Goal: Task Accomplishment & Management: Contribute content

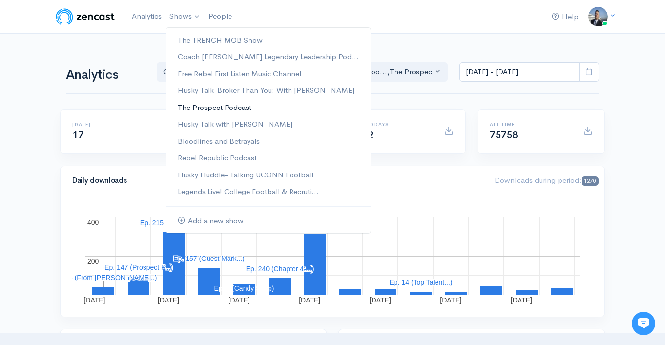
click at [223, 111] on link "The Prospect Podcast" at bounding box center [268, 107] width 205 height 17
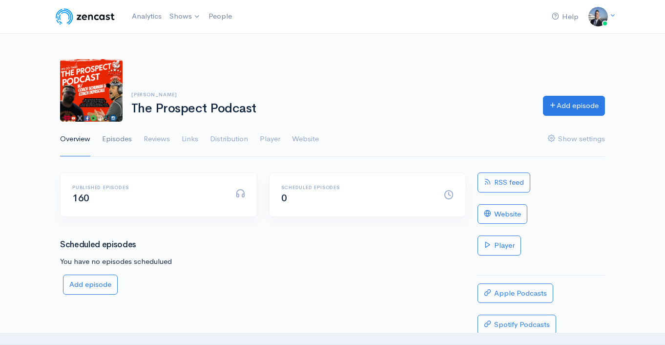
click at [124, 137] on link "Episodes" at bounding box center [117, 139] width 30 height 35
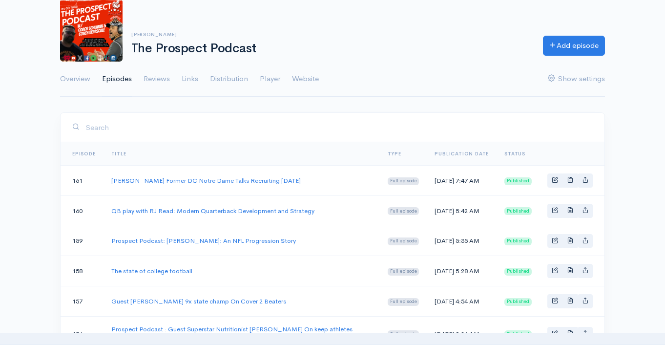
scroll to position [61, 0]
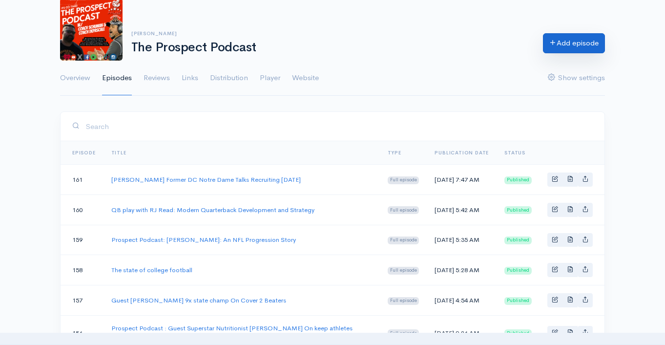
click at [564, 40] on link "Add episode" at bounding box center [574, 43] width 62 height 20
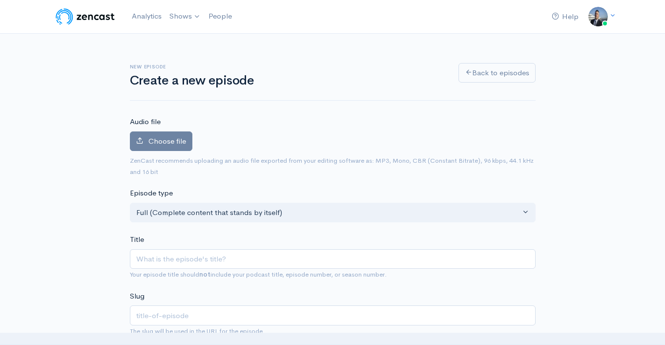
click at [234, 262] on input "Title" at bounding box center [333, 259] width 406 height 20
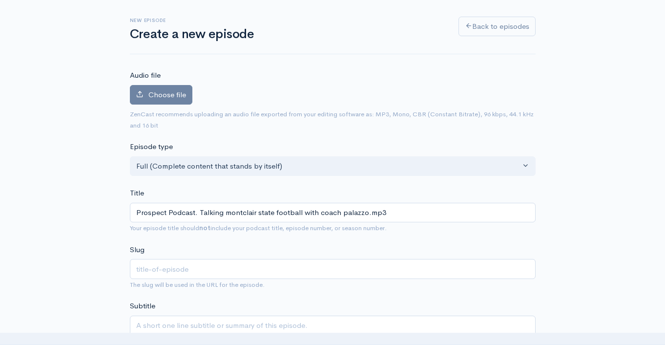
scroll to position [170, 0]
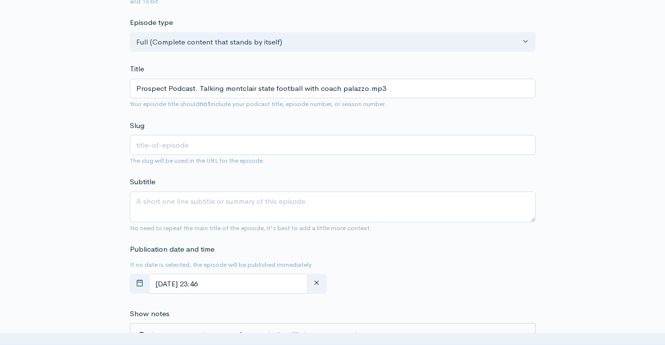
drag, startPoint x: 392, startPoint y: 88, endPoint x: 363, endPoint y: 89, distance: 29.3
click at [363, 89] on input "Prospect Podcast. Talking montclair state football with coach palazzo.mp3" at bounding box center [333, 89] width 406 height 20
type input "Prospect Podcast. Talking montclair state football with coach palazzo"
type input "prospect-podcast-talking-montclair-state-football-with-coach-palazzo"
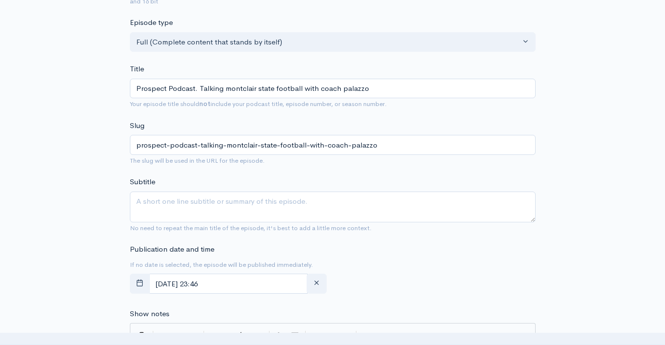
click at [379, 82] on input "Prospect Podcast. Talking montclair state football with coach palazzo" at bounding box center [333, 89] width 406 height 20
type input "Prospect Podcast. Talking montclair state football with coach palazzo"
click at [292, 206] on textarea "Subtitle" at bounding box center [333, 206] width 406 height 31
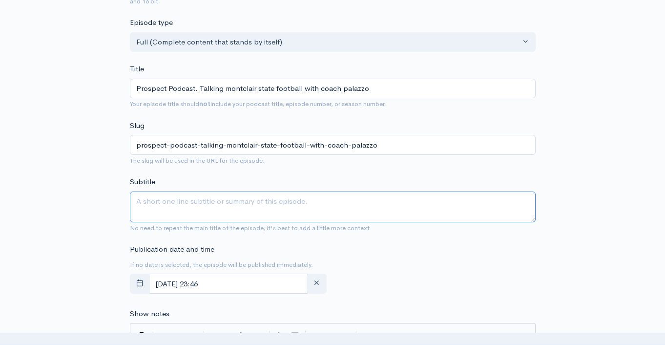
paste textarea "Prospect Podcast. Talking montclair state football with coach palazzo"
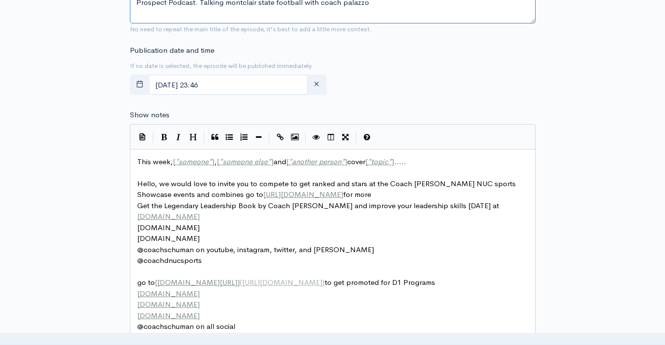
type textarea "Prospect Podcast. Talking montclair state football with coach palazzo"
click at [150, 160] on span "This week, [ * someone * ] , [ * someone else * ] and [ * another person * ] co…" at bounding box center [271, 161] width 269 height 9
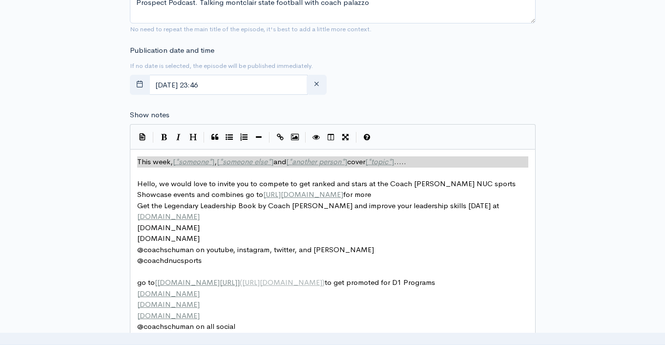
type textarea "​This week, [*someone*], [*someone else*] and [*another person*] cover [*topic*…"
paste textarea
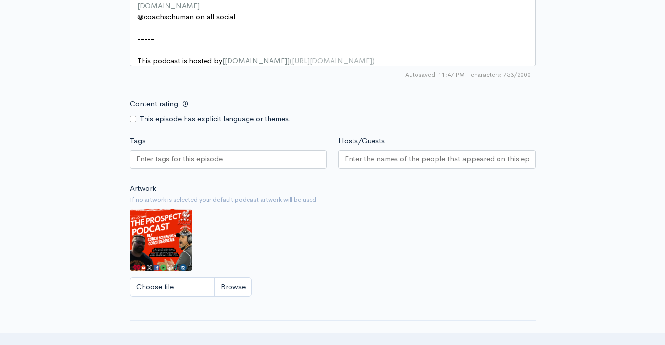
scroll to position [678, 0]
click at [235, 163] on div at bounding box center [228, 159] width 197 height 19
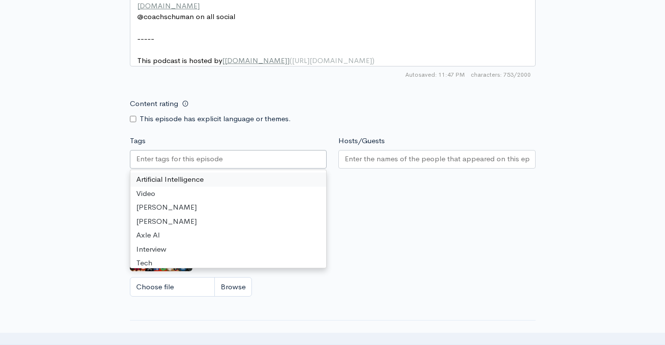
click at [206, 164] on input "Tags" at bounding box center [180, 158] width 88 height 11
paste input "Prospect Podcast. Talking montclair state football with coach palazzo"
type input "Prospect Podcast. Talking montclair state football with coach palazzo"
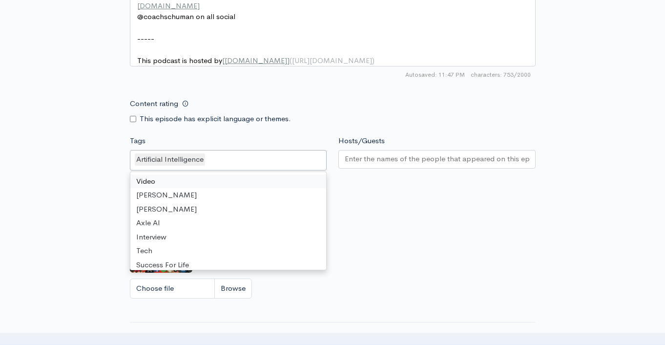
scroll to position [0, 0]
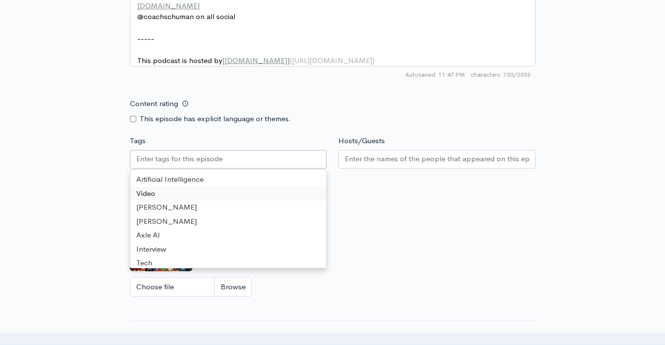
paste input "Prospect Podcast. Talking montclair state football with coach palazzo"
type input "Prospect Podcast. Talking montclair state football with coach palazzo"
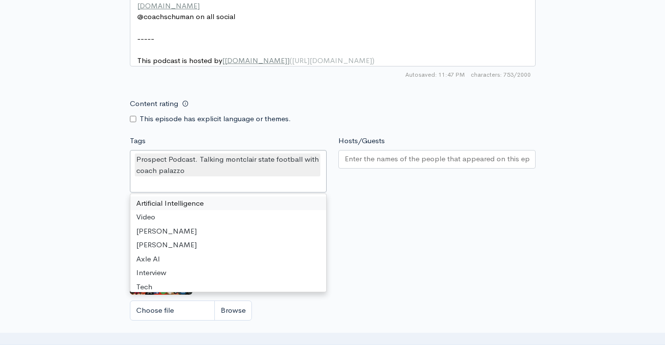
click at [377, 164] on input "Hosts/Guests" at bounding box center [437, 158] width 184 height 11
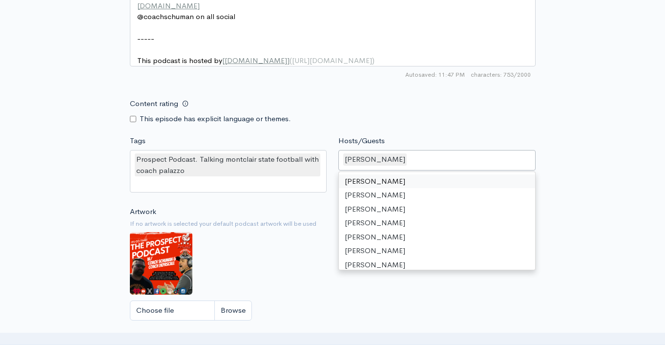
click at [411, 168] on div "David Schuman" at bounding box center [436, 160] width 197 height 20
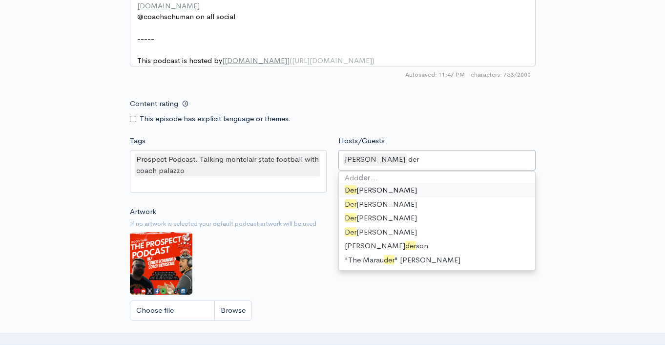
scroll to position [1, 0]
type input "dere"
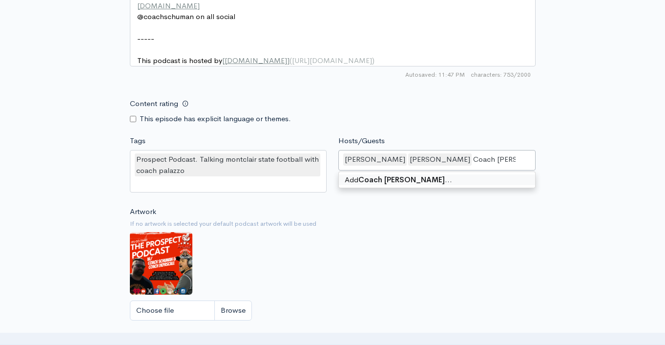
type input "Coach Palazzo"
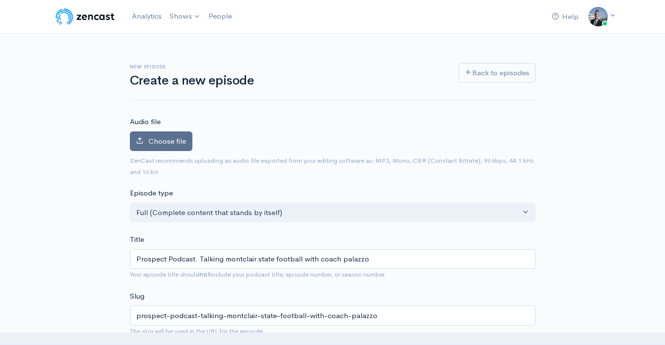
click at [177, 147] on label "Choose file" at bounding box center [161, 141] width 62 height 20
click at [0, 0] on input "Choose file" at bounding box center [0, 0] width 0 height 0
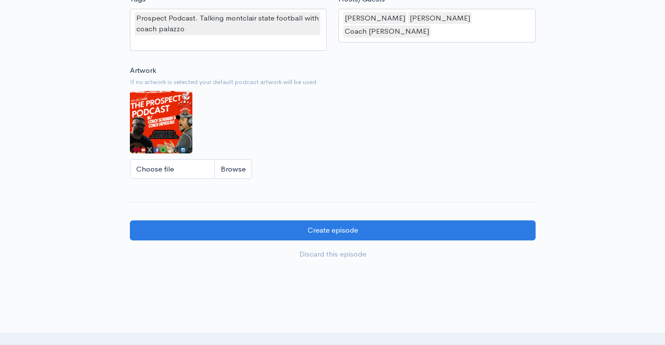
scroll to position [940, 0]
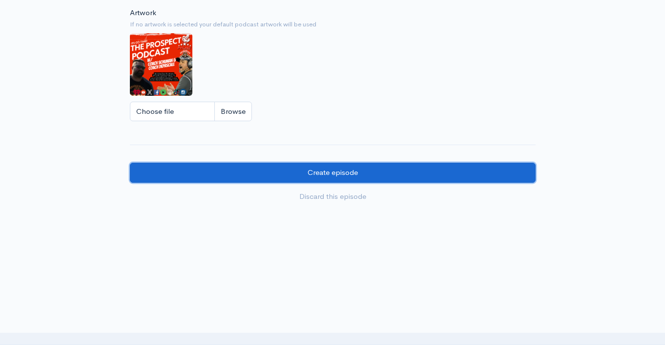
drag, startPoint x: 284, startPoint y: 176, endPoint x: 279, endPoint y: 177, distance: 5.0
click at [283, 176] on input "Create episode" at bounding box center [333, 173] width 406 height 20
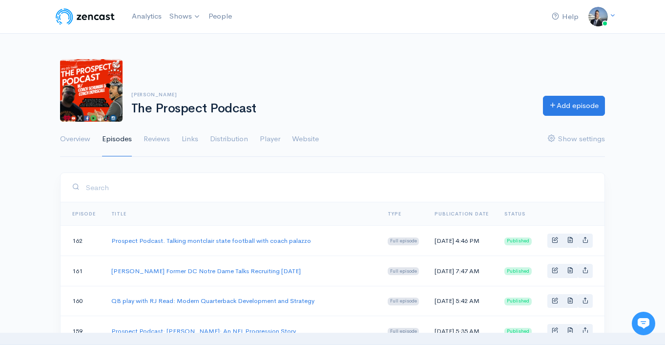
click at [430, 90] on div "David Schuman The Prospect Podcast Add episode" at bounding box center [332, 90] width 556 height 62
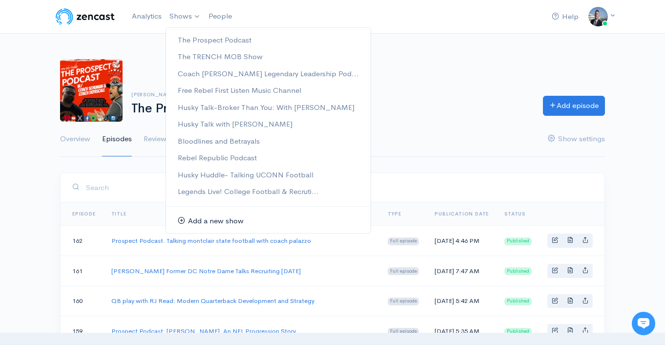
click at [221, 216] on link "Add a new show" at bounding box center [268, 220] width 205 height 17
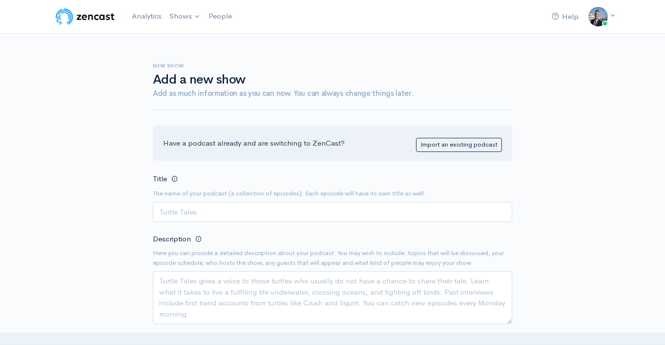
click at [323, 213] on input "Title" at bounding box center [332, 212] width 359 height 20
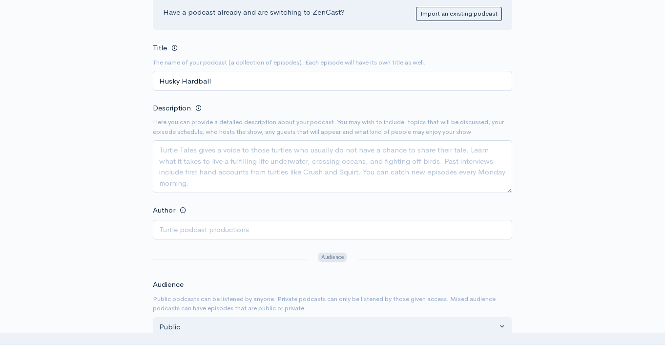
scroll to position [164, 0]
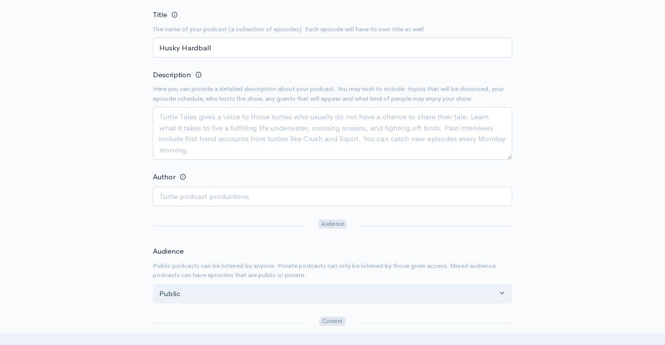
type input "Husky Hardball"
click at [274, 194] on input "Author" at bounding box center [332, 196] width 359 height 20
type input "[PERSON_NAME], [PERSON_NAME]"
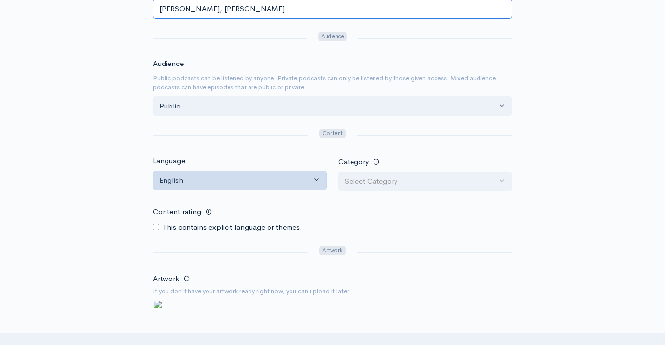
scroll to position [402, 0]
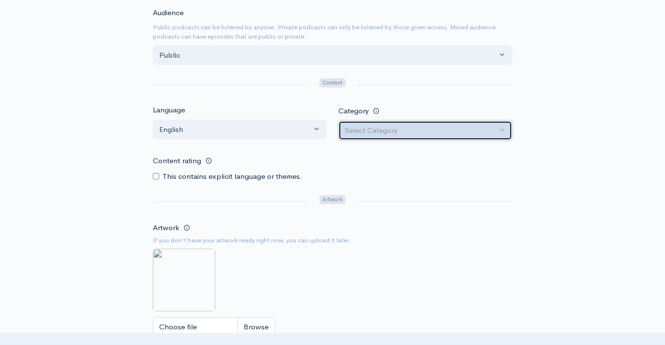
click at [380, 128] on div "Select Category" at bounding box center [421, 130] width 152 height 11
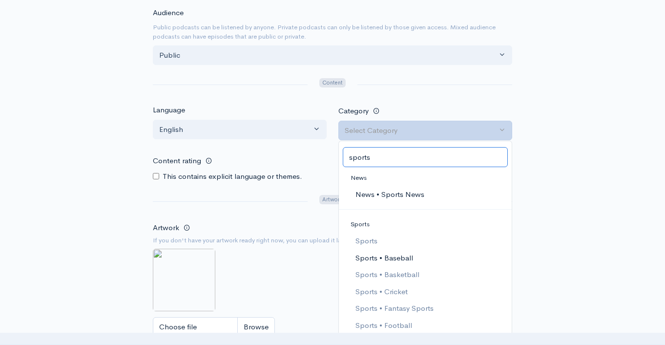
type input "sports"
click at [417, 256] on link "Sports • Baseball" at bounding box center [425, 257] width 173 height 17
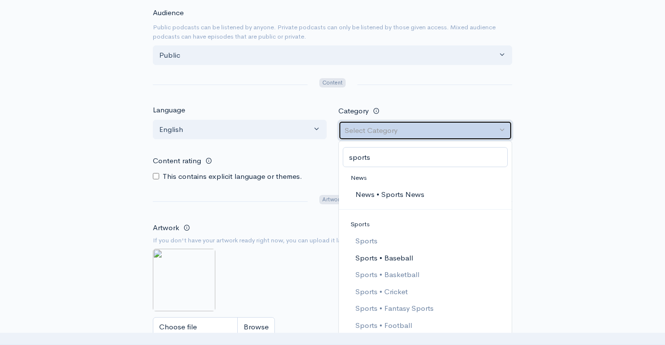
select select "Sports > Baseball"
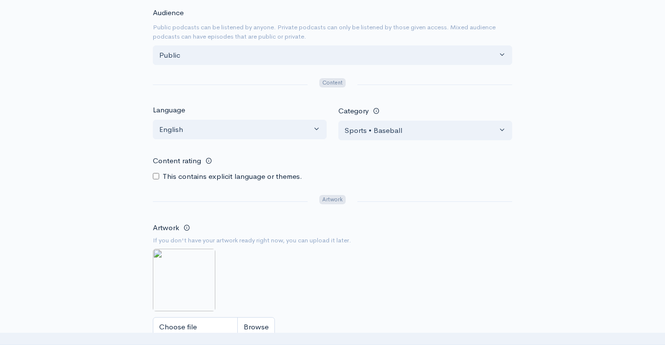
click at [274, 254] on div "Artwork If you don't have your artwork ready right now, you can upload it later…" at bounding box center [332, 282] width 359 height 122
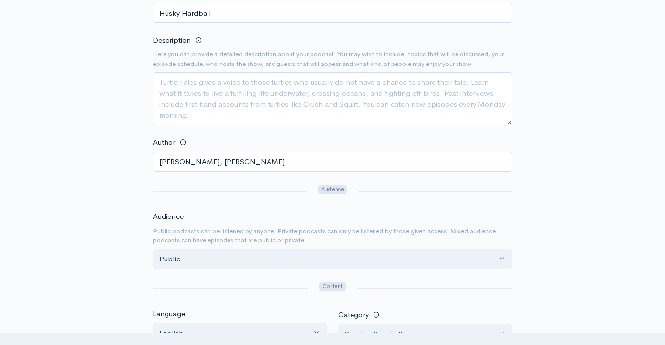
scroll to position [28, 0]
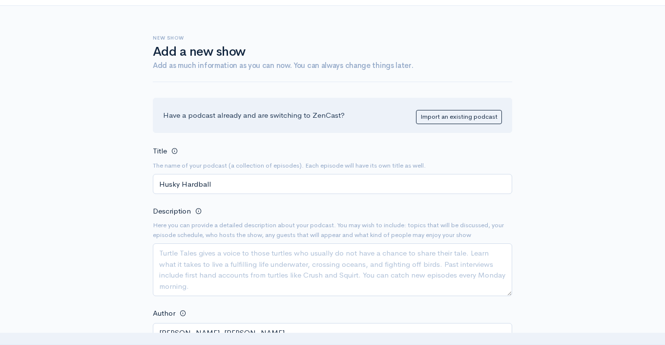
click at [230, 246] on div "Description Here you can provide a detailed description about your podcast. You…" at bounding box center [332, 250] width 359 height 91
click at [227, 266] on textarea "Description" at bounding box center [332, 269] width 359 height 53
click at [227, 263] on textarea "Description" at bounding box center [332, 269] width 359 height 53
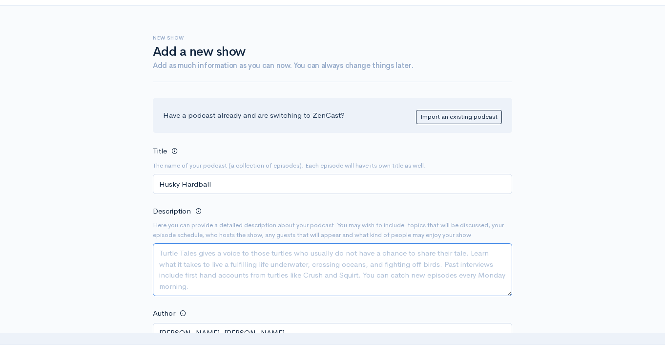
paste textarea "🎙️ Husky Hardball Podcast The ultimate destination for UConn Baseball fans! Eac…"
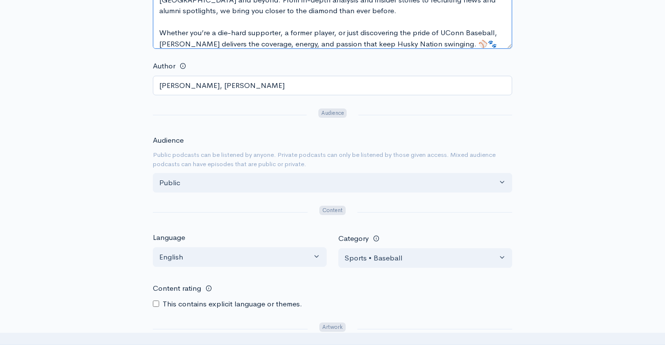
scroll to position [506, 0]
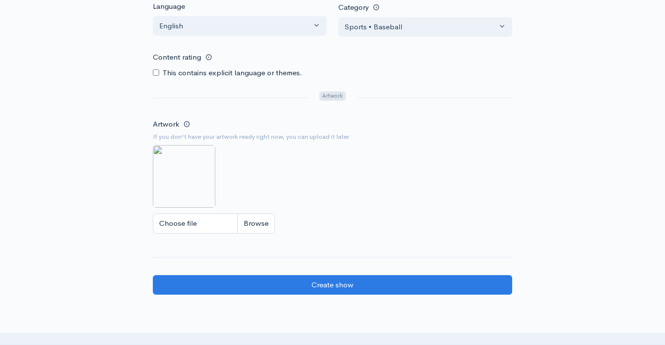
type textarea "🎙️ Husky Hardball Podcast The ultimate destination for UConn Baseball fans! Eac…"
click at [247, 228] on input "Choose file" at bounding box center [214, 223] width 122 height 20
type input "C:\fakepath\ChatGPT Image Sep 30, 2025, 12_01_08 AM.png"
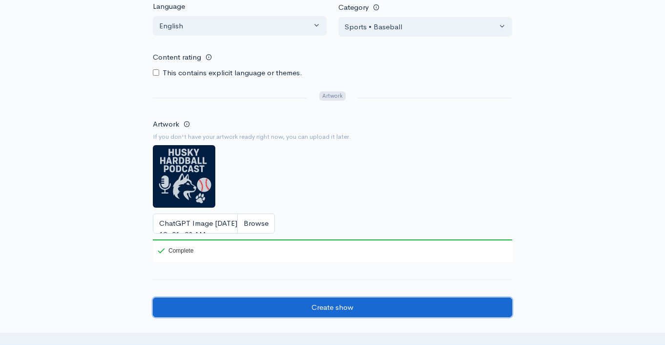
click at [383, 307] on input "Create show" at bounding box center [332, 307] width 359 height 20
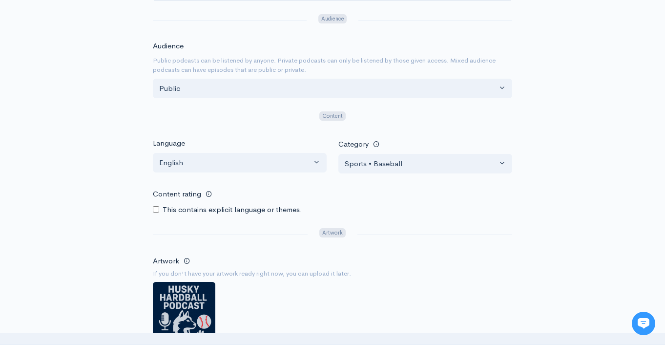
scroll to position [558, 0]
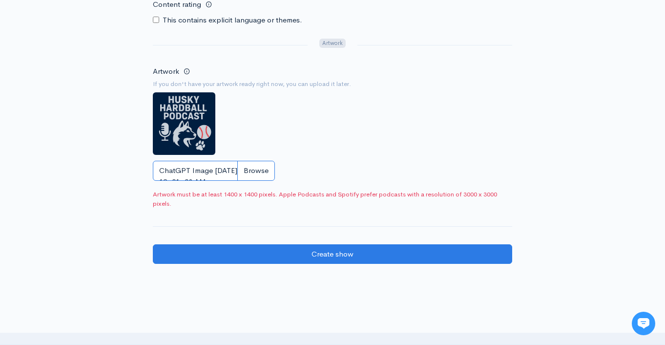
click at [256, 168] on input "ChatGPT Image Sep 30, 2025, 12_01_08 AM.png" at bounding box center [214, 171] width 122 height 20
type input "C:\fakepath\husky hardball1.png"
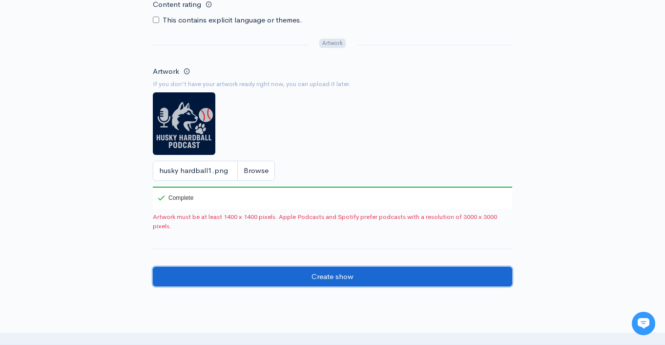
click at [367, 281] on input "Create show" at bounding box center [332, 276] width 359 height 20
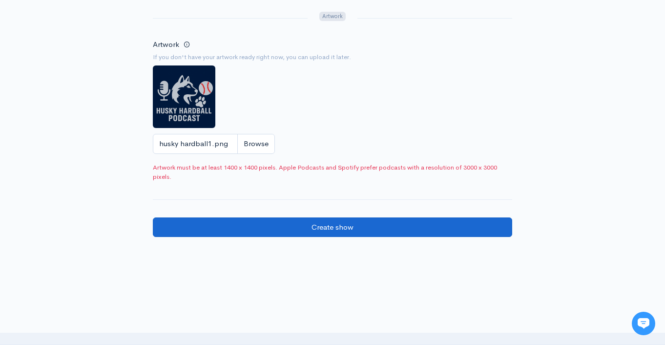
scroll to position [556, 0]
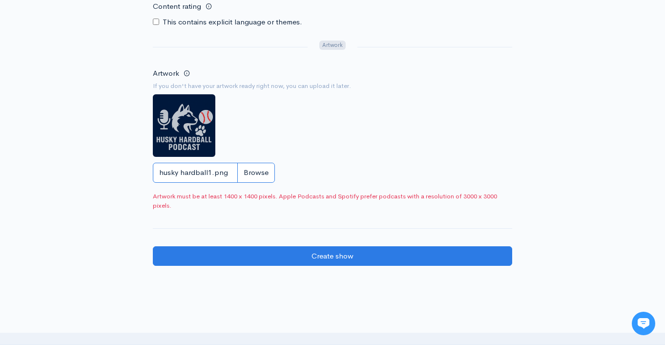
click at [251, 172] on input "husky hardball1.png" at bounding box center [214, 173] width 122 height 20
type input "C:\fakepath\huskyhardball22.png"
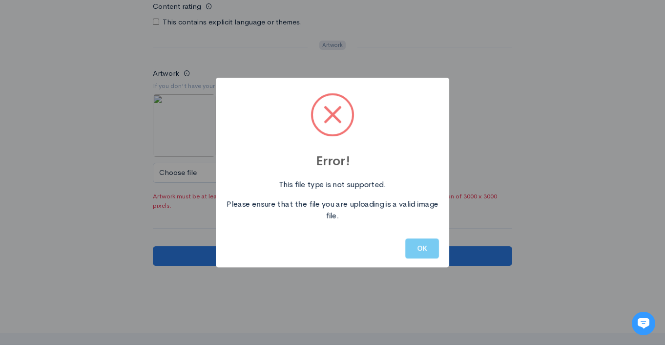
click at [422, 251] on button "OK" at bounding box center [422, 248] width 34 height 20
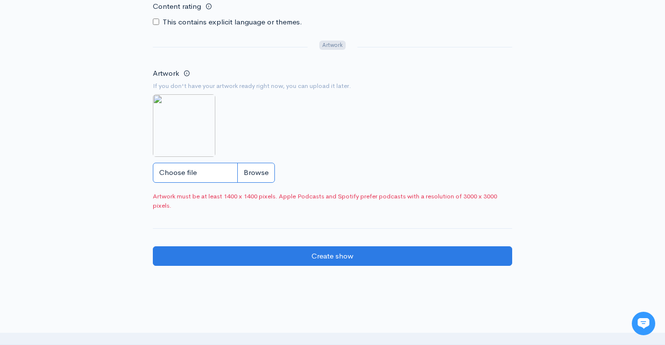
click at [251, 173] on input "Choose file" at bounding box center [214, 173] width 122 height 20
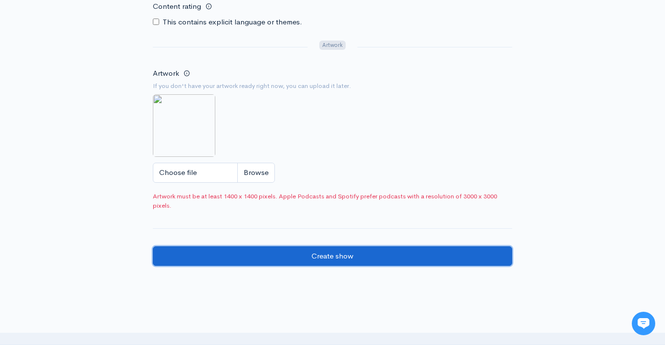
click at [316, 260] on input "Create show" at bounding box center [332, 256] width 359 height 20
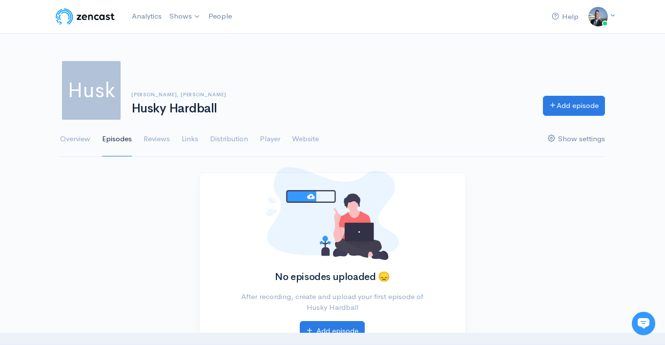
click at [567, 137] on link "Show settings" at bounding box center [576, 139] width 57 height 35
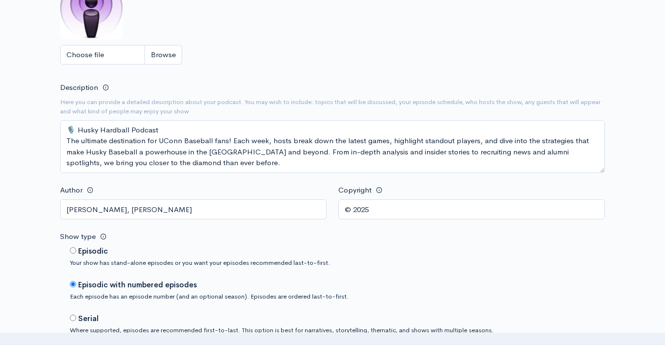
scroll to position [230, 0]
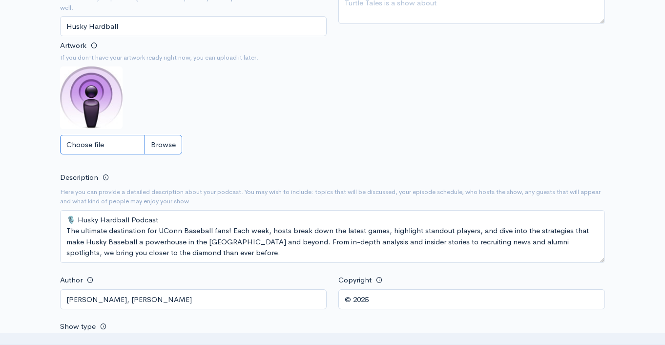
click at [156, 143] on input "Choose file" at bounding box center [121, 145] width 122 height 20
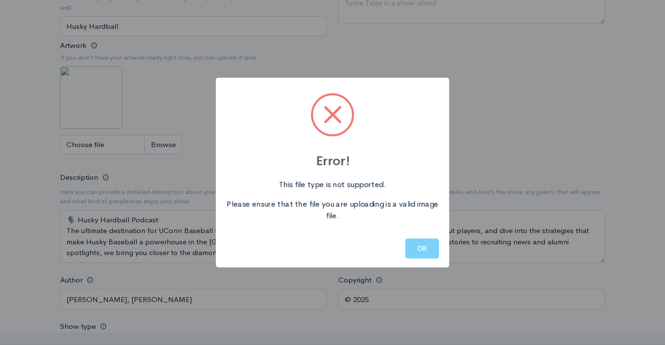
click at [427, 253] on button "OK" at bounding box center [422, 248] width 34 height 20
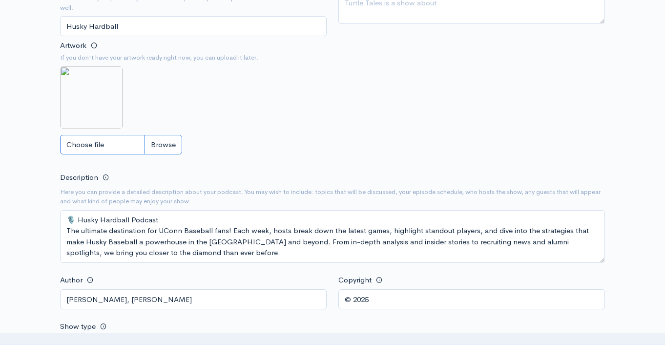
click at [167, 141] on input "Choose file" at bounding box center [121, 145] width 122 height 20
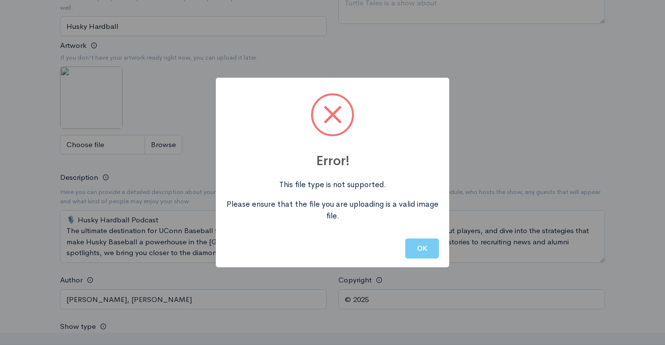
click at [424, 248] on button "OK" at bounding box center [422, 248] width 34 height 20
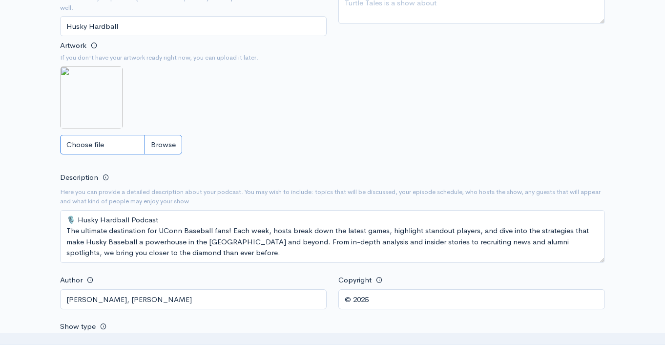
click at [169, 136] on input "Choose file" at bounding box center [121, 145] width 122 height 20
type input "C:\fakepath\hhh1.jpg"
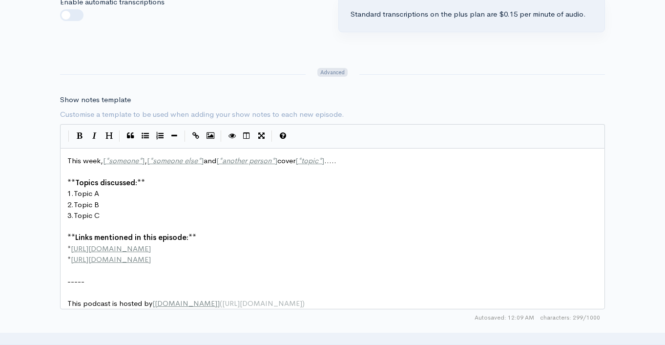
scroll to position [1351, 0]
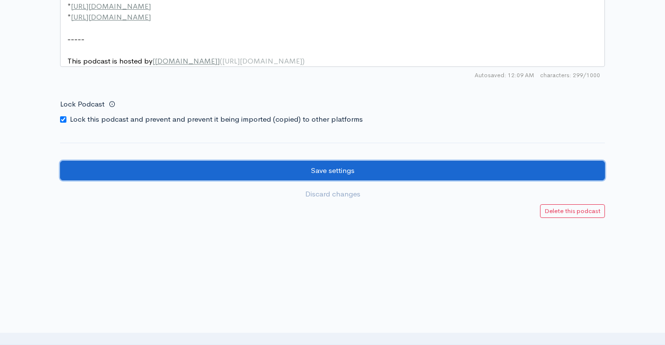
click at [393, 179] on input "Save settings" at bounding box center [332, 171] width 545 height 20
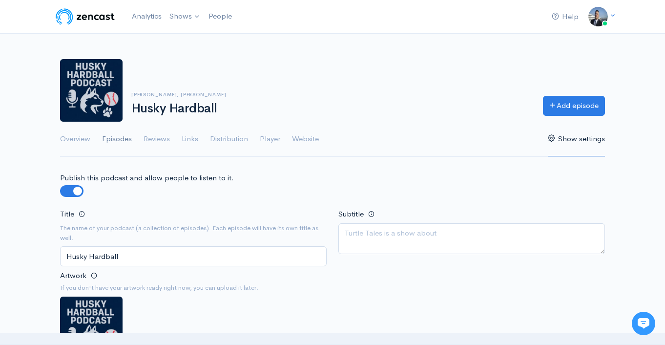
click at [126, 143] on link "Episodes" at bounding box center [117, 139] width 30 height 35
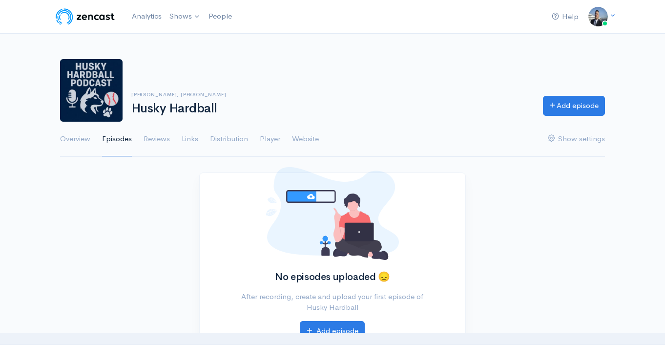
scroll to position [146, 0]
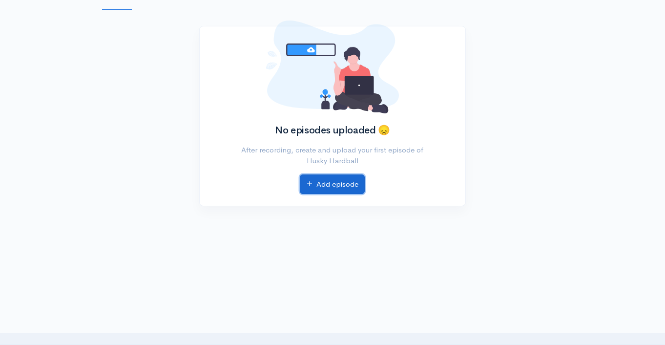
click at [336, 186] on link "Add episode" at bounding box center [332, 184] width 65 height 20
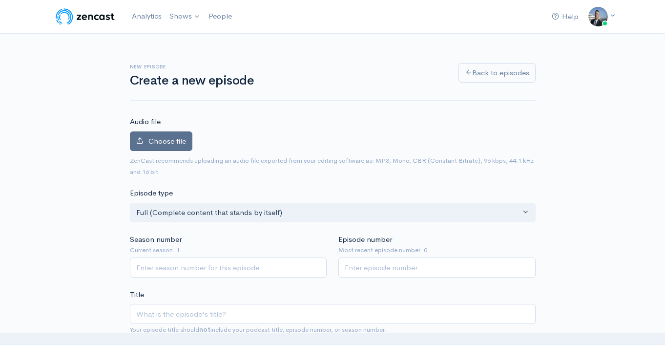
click at [173, 141] on span "Choose file" at bounding box center [167, 140] width 38 height 9
click at [0, 0] on input "Choose file" at bounding box center [0, 0] width 0 height 0
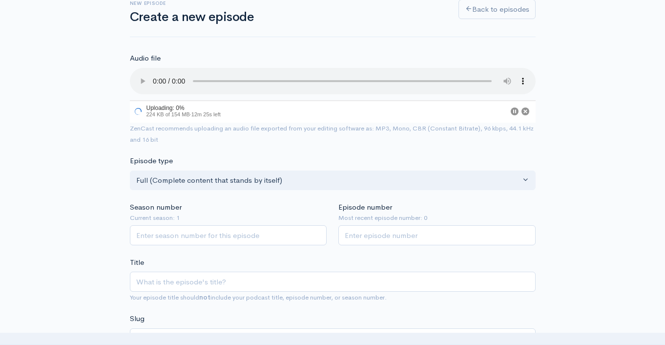
scroll to position [98, 0]
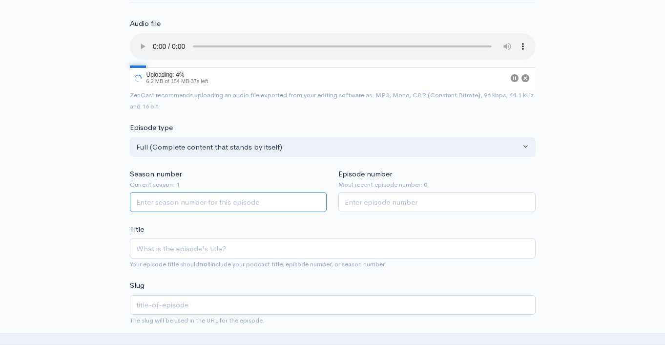
click at [281, 206] on input "Season number" at bounding box center [228, 202] width 197 height 20
type input "1"
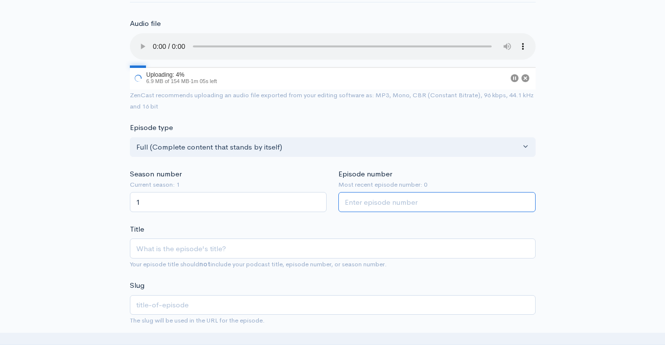
click at [372, 205] on input "Episode number" at bounding box center [436, 202] width 197 height 20
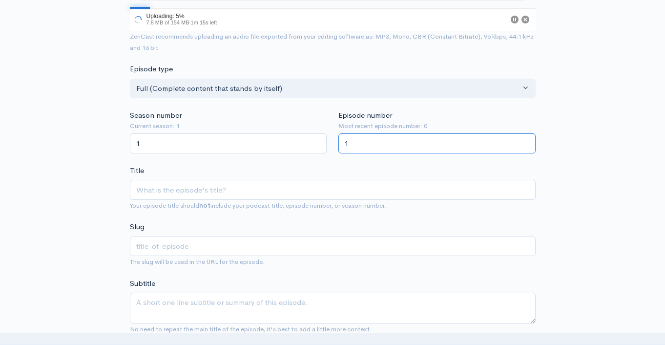
scroll to position [157, 0]
type input "1"
click at [280, 183] on input "Title" at bounding box center [333, 189] width 406 height 20
paste input "Husky Hardball- Uconn in Big East Tourney with an Eye on College World Series"
type input "Husky Hardball- Uconn in Big East Tourney with an Eye on College World Series"
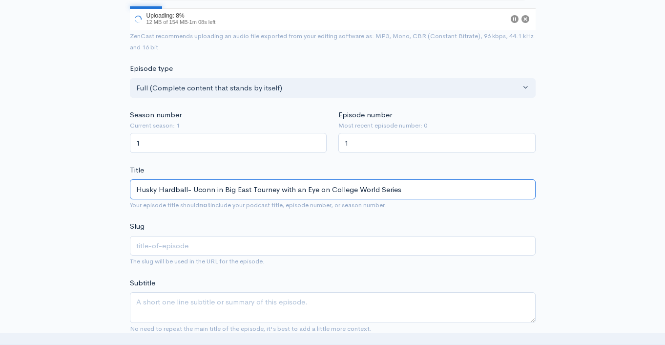
type input "husky-hardball-uconn-in-big-east-tourney-with-an-eye-on-college-world-series"
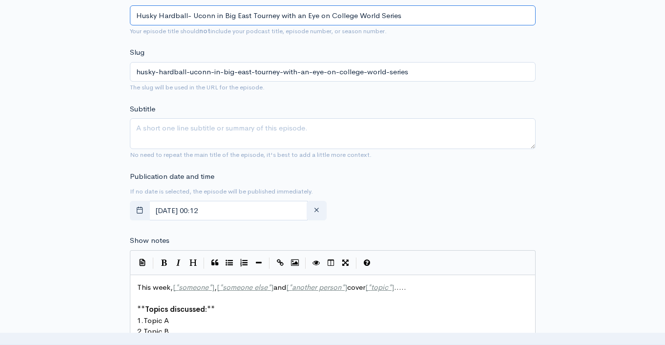
scroll to position [331, 0]
type input "Husky Hardball- Uconn in Big East Tourney with an Eye on College World Series"
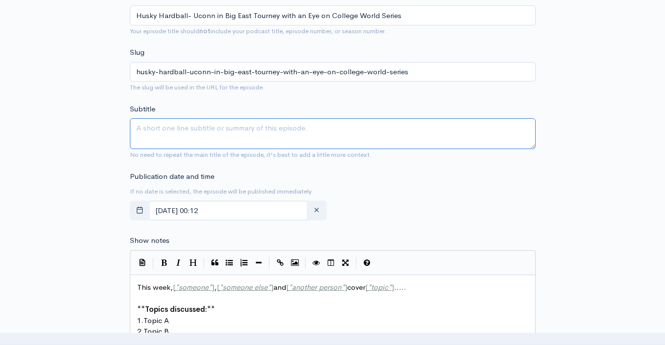
click at [276, 137] on textarea "Subtitle" at bounding box center [333, 133] width 406 height 31
paste textarea "Husky Hardball- Uconn in Big East Tourney with an Eye on College World Series"
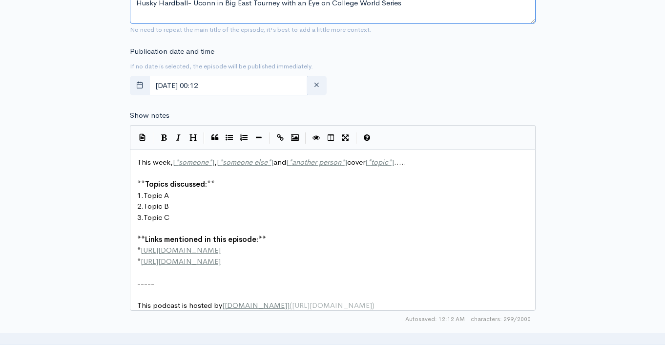
scroll to position [520, 0]
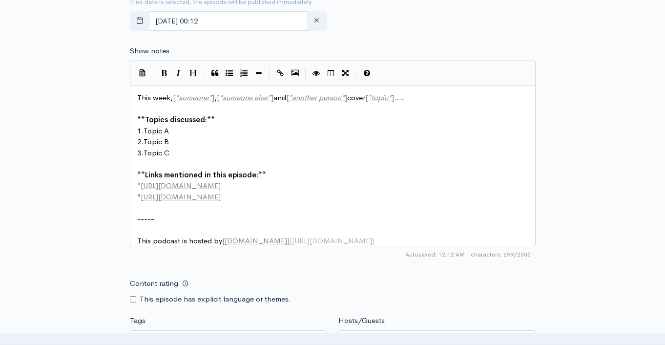
type textarea "Husky Hardball- Uconn in Big East Tourney with an Eye on College World Series"
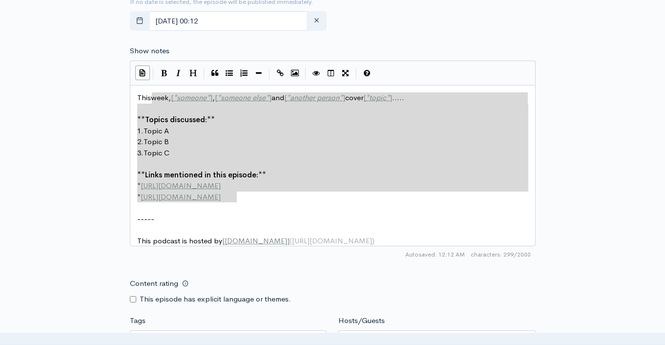
scroll to position [0, 0]
drag, startPoint x: 155, startPoint y: 96, endPoint x: 134, endPoint y: 74, distance: 30.0
type textarea "This week, [*someone*], [*someone else*] and [*another person*] cover [*topic*]…"
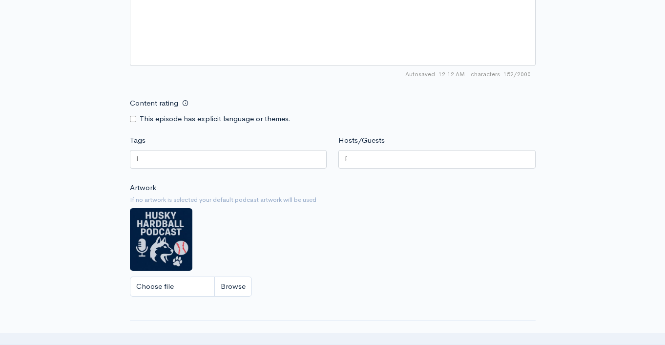
click at [239, 153] on div at bounding box center [228, 159] width 197 height 19
paste input "Husky Hardball- Uconn in Big East Tourney with an Eye on College World Series"
type input "Husky Hardball- Uconn in Big East Tourney with an Eye on College World Series"
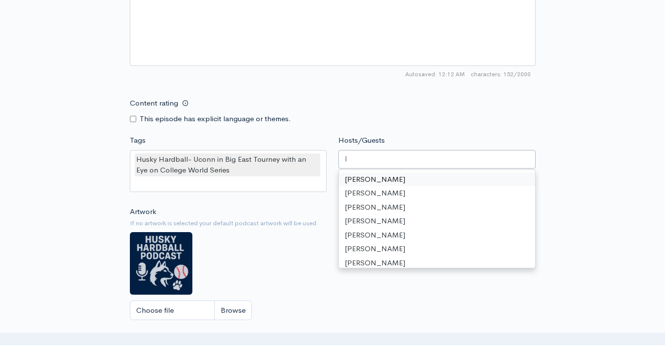
click at [384, 156] on div at bounding box center [436, 159] width 197 height 19
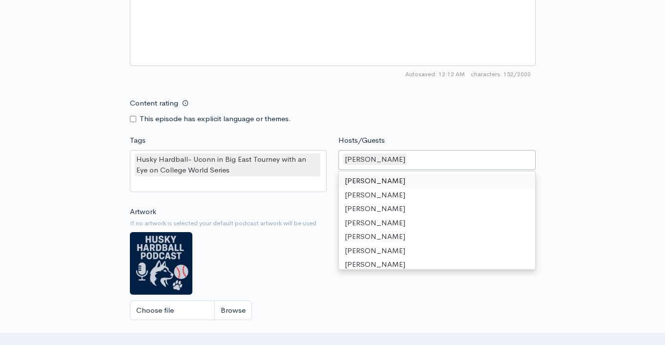
type input "s"
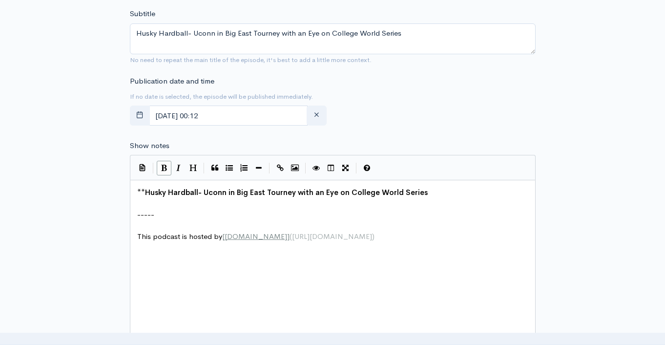
scroll to position [772, 0]
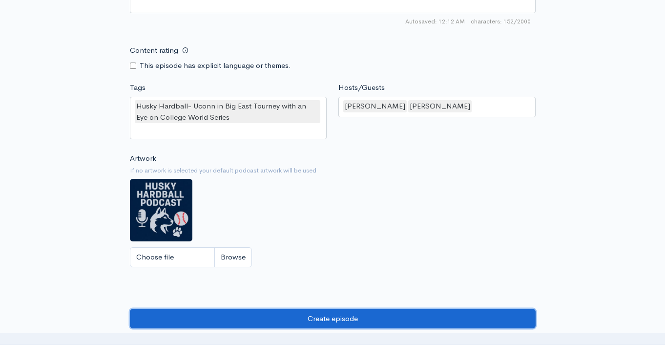
click at [335, 318] on input "Create episode" at bounding box center [333, 318] width 406 height 20
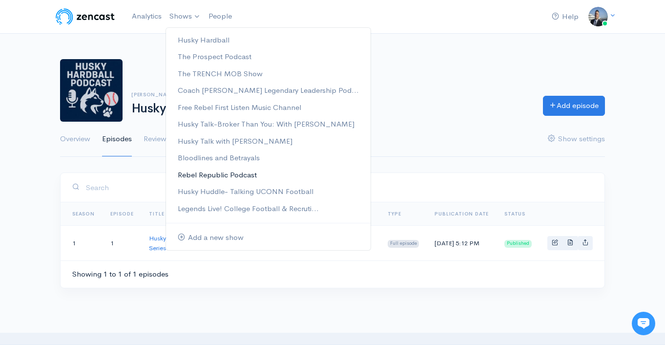
click at [243, 174] on link "Rebel Republic Podcast" at bounding box center [268, 174] width 205 height 17
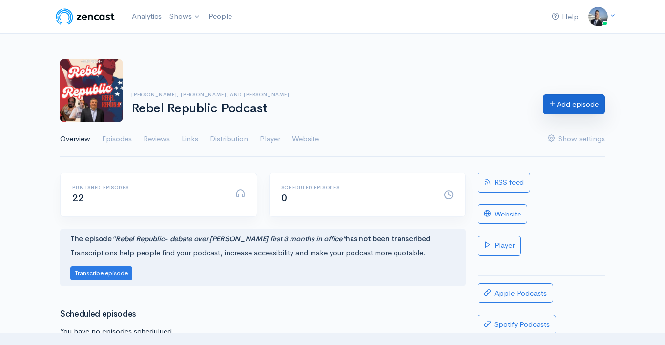
click at [560, 104] on link "Add episode" at bounding box center [574, 104] width 62 height 20
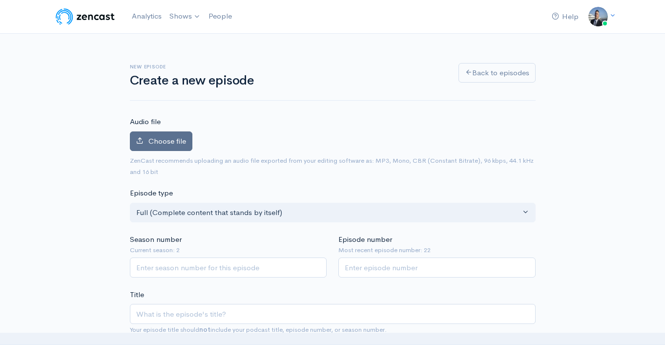
click at [168, 141] on span "Choose file" at bounding box center [167, 140] width 38 height 9
click at [0, 0] on input "Choose file" at bounding box center [0, 0] width 0 height 0
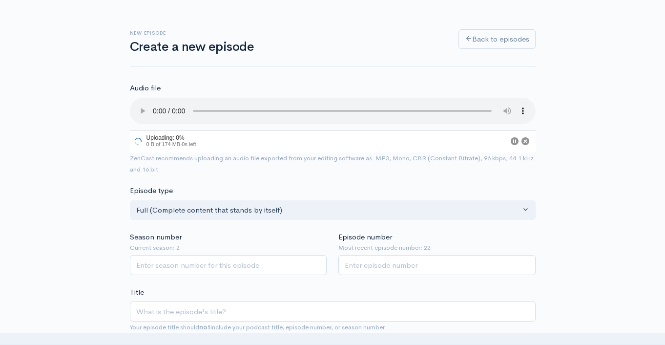
scroll to position [80, 0]
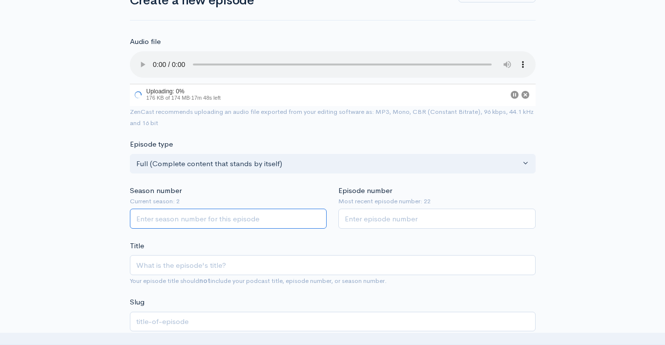
click at [266, 218] on input "Season number" at bounding box center [228, 218] width 197 height 20
type input "2"
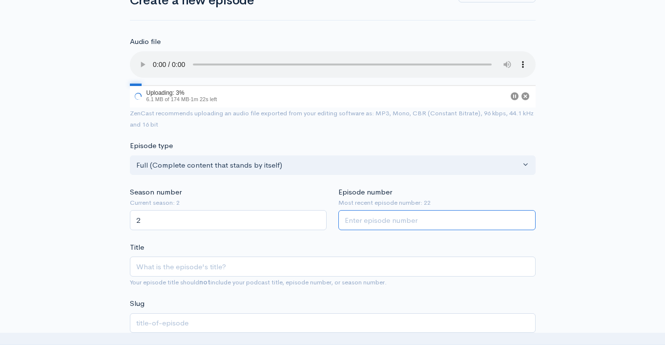
click at [352, 220] on input "Episode number" at bounding box center [436, 220] width 197 height 20
type input "23"
click at [353, 247] on div "Title Your episode title should not include your podcast title, episode number,…" at bounding box center [333, 265] width 406 height 46
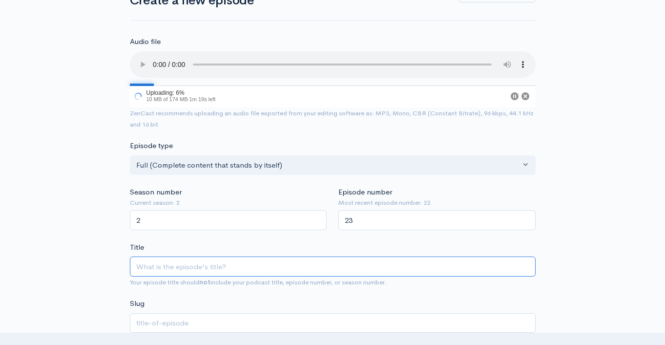
click at [297, 261] on input "Title" at bounding box center [333, 266] width 406 height 20
paste input "Rebel Republic- Conservative Talk Radio and Video"
type input "Rebel Republic- Conservative Talk Radio and Video"
type input "rebel-republic-conservative-talk-radio-and-video"
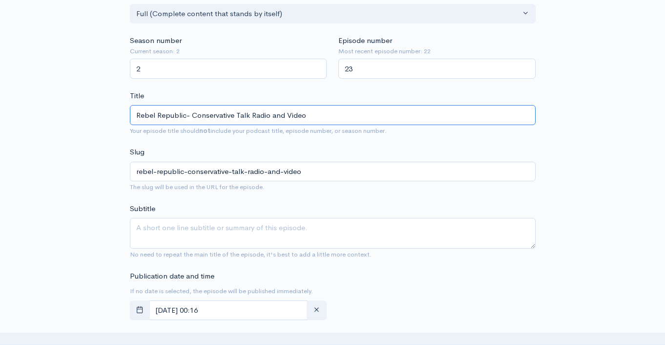
scroll to position [246, 0]
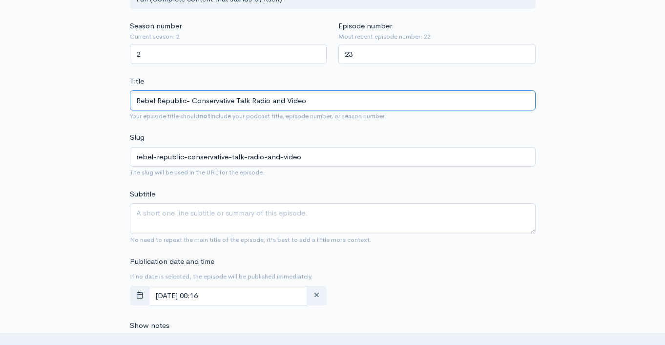
type input "Rebel Republic- Conservative Talk Radio and Video"
click at [262, 222] on textarea "Subtitle" at bounding box center [333, 218] width 406 height 31
paste textarea "Rebel Republic- Conservative Talk Radio and Video"
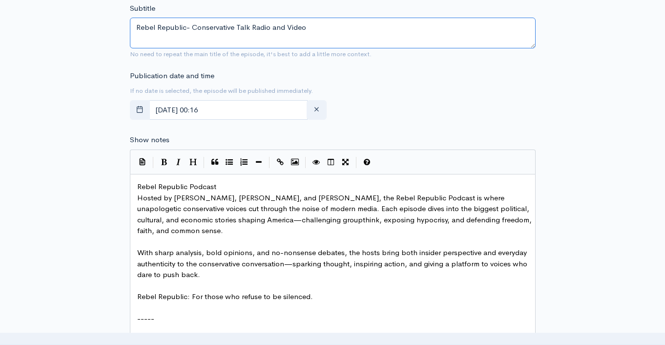
scroll to position [571, 0]
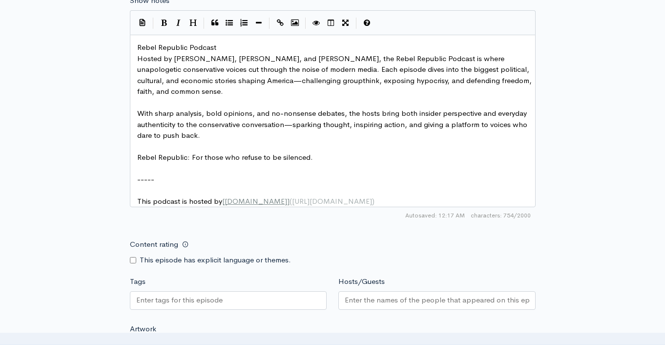
type textarea "Rebel Republic- Conservative Talk Radio and Video"
click at [136, 49] on pre "Rebel Republic Podcast" at bounding box center [336, 47] width 402 height 11
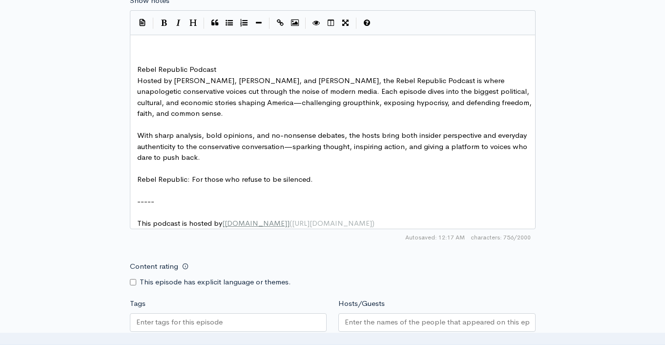
click at [158, 44] on pre "​" at bounding box center [336, 47] width 402 height 11
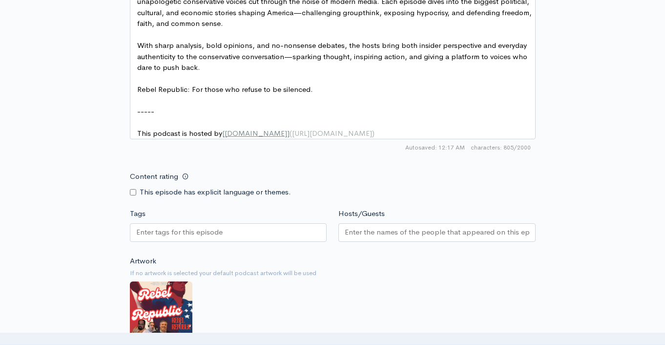
scroll to position [780, 0]
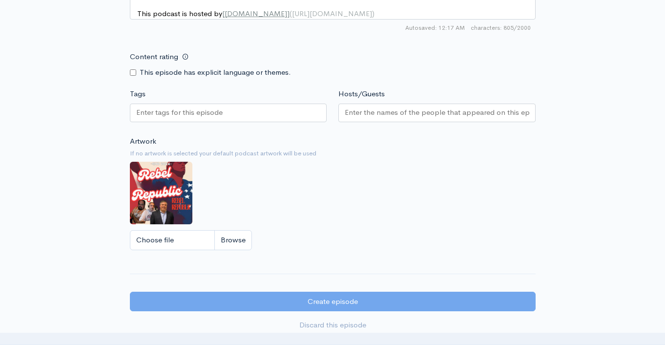
click at [210, 118] on input "Tags" at bounding box center [180, 112] width 88 height 11
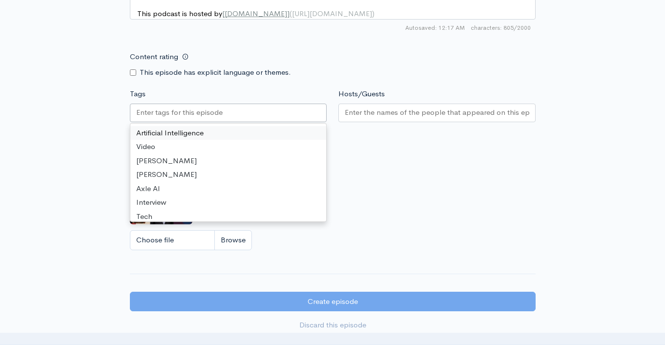
paste input "Rebel Republic- Conservative Talk Radio and Video"
type input "Rebel Republic- Conservative Talk Radio and Video"
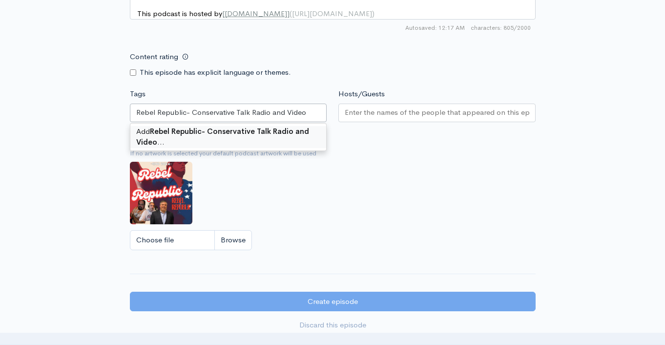
scroll to position [0, 0]
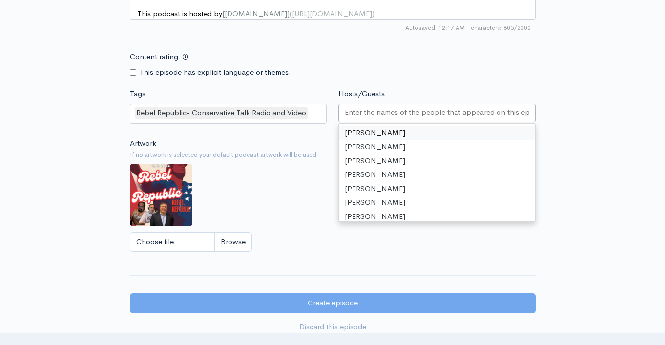
click at [349, 118] on input "Hosts/Guests" at bounding box center [437, 112] width 184 height 11
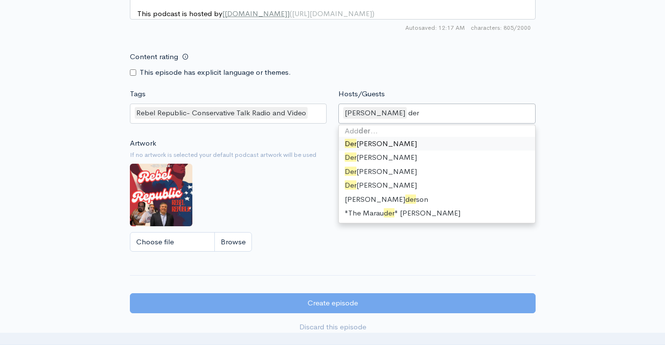
scroll to position [1, 0]
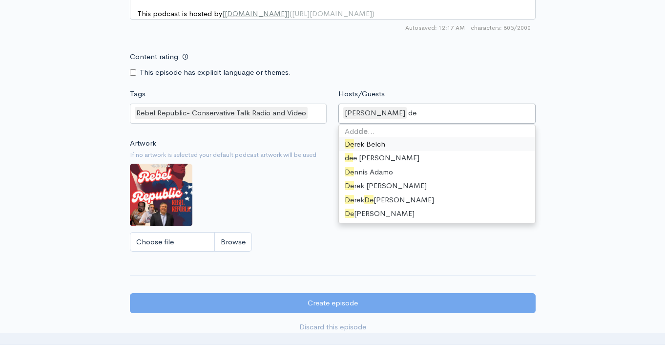
type input "d"
type input "ste"
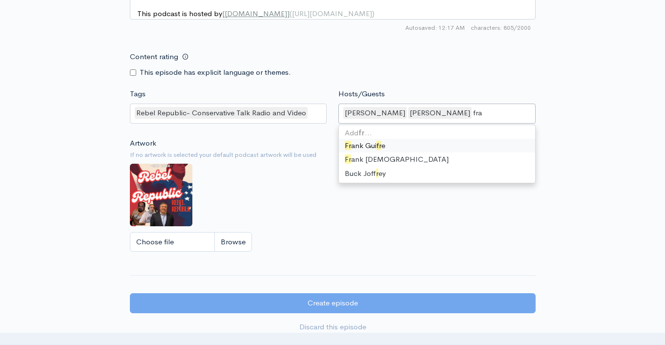
scroll to position [0, 0]
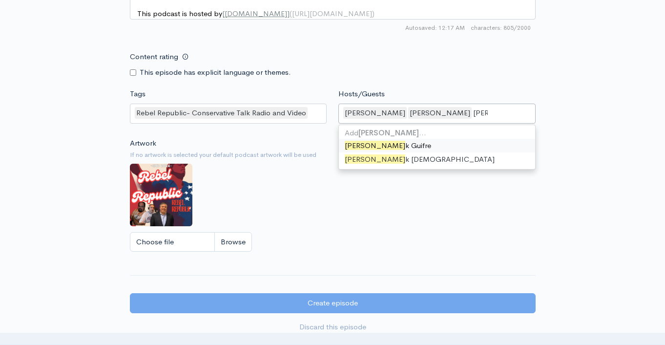
type input "frank"
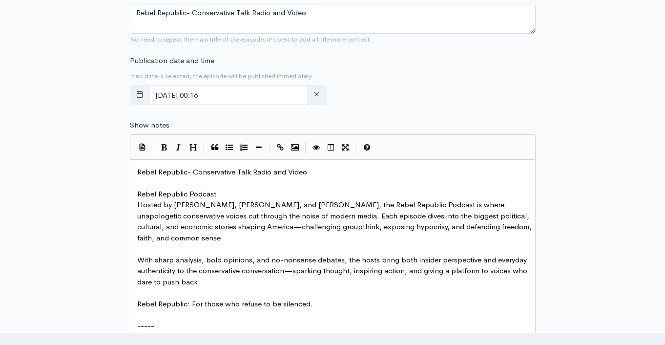
scroll to position [940, 0]
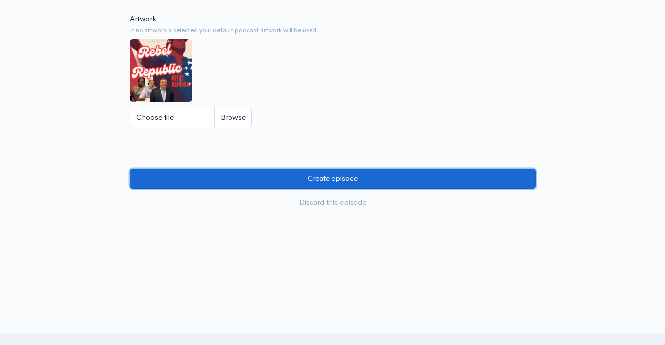
click at [384, 169] on input "Create episode" at bounding box center [333, 178] width 406 height 20
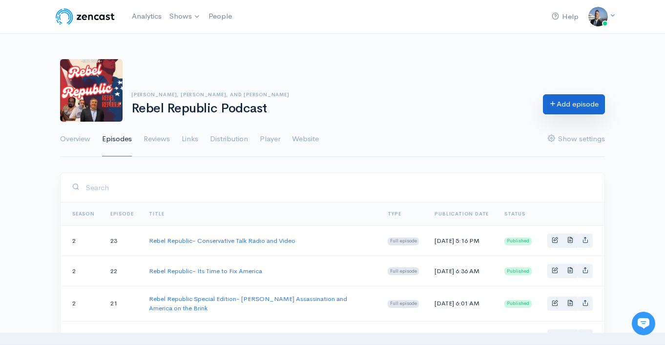
click at [582, 106] on link "Add episode" at bounding box center [574, 104] width 62 height 20
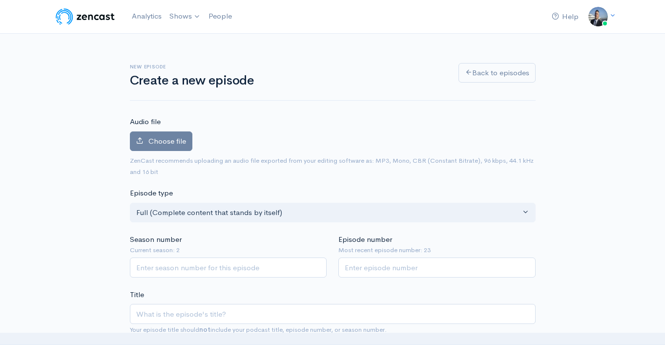
type input "Rebel Republic- Conservative Talk Radio and Video (1)"
type input "rebel-republic-conservative-talk-radio-and-video-1"
type input "Rebel Republic- Conservative Talk Radio and Video (1)"
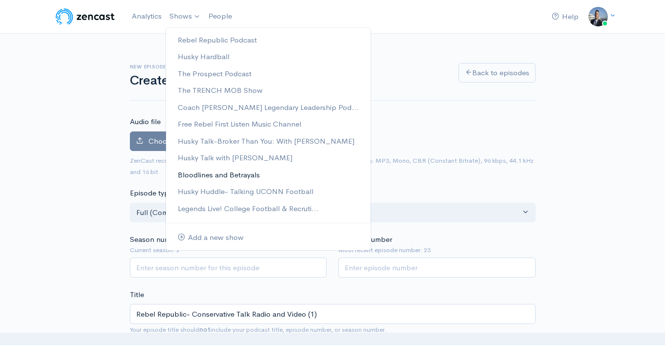
click at [254, 177] on link "Bloodlines and Betrayals" at bounding box center [268, 174] width 205 height 17
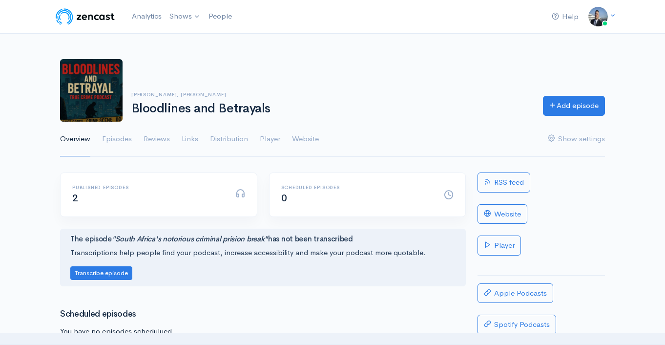
click at [548, 118] on div "David Schuman, Steve Cully Bloodlines and Betrayals Add episode" at bounding box center [332, 90] width 556 height 62
click at [553, 111] on link "Add episode" at bounding box center [574, 104] width 62 height 20
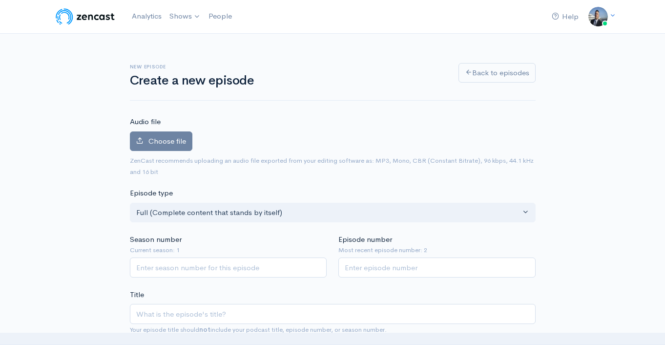
click at [169, 152] on div "Choose file 0" at bounding box center [333, 143] width 406 height 24
click at [169, 146] on label "Choose file" at bounding box center [161, 141] width 62 height 20
click at [0, 0] on input "Choose file" at bounding box center [0, 0] width 0 height 0
click at [149, 143] on span "Choose file" at bounding box center [167, 140] width 38 height 9
click at [0, 0] on input "Choose file" at bounding box center [0, 0] width 0 height 0
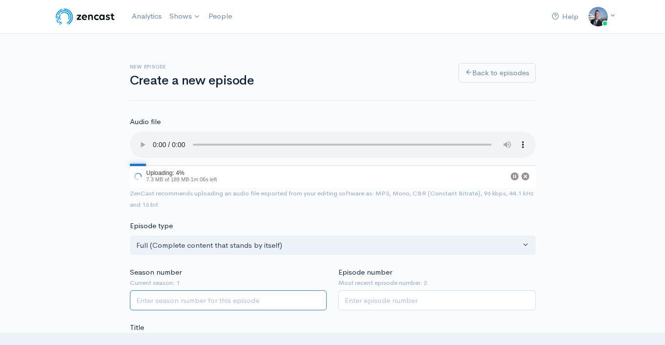
click at [275, 294] on input "Season number" at bounding box center [228, 300] width 197 height 20
type input "1"
click at [368, 298] on input "Episode number" at bounding box center [436, 300] width 197 height 20
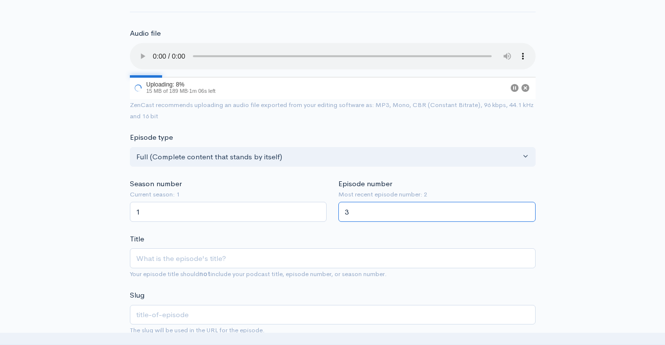
scroll to position [90, 0]
type input "3"
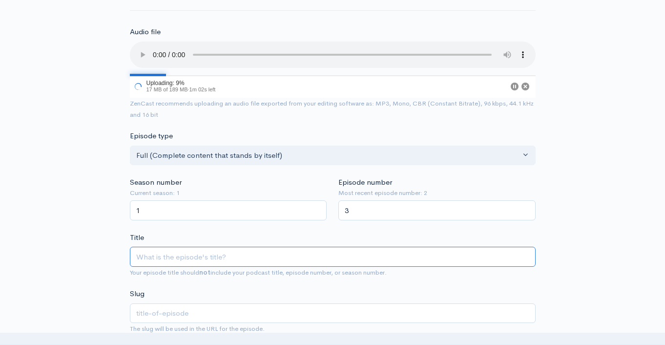
click at [327, 247] on input "Title" at bounding box center [333, 256] width 406 height 20
paste input "Bloodlines and betrayals-analyzing the zodiac killer"
type input "Bloodlines and betrayals-analyzing the zodiac killer"
type input "bloodlines-and-betrayals-analyzing-the-zodiac-killer"
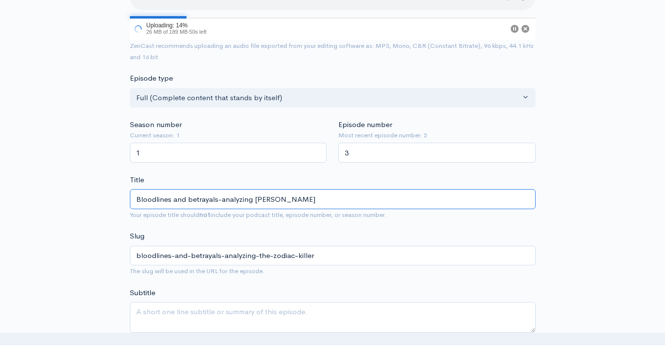
scroll to position [189, 0]
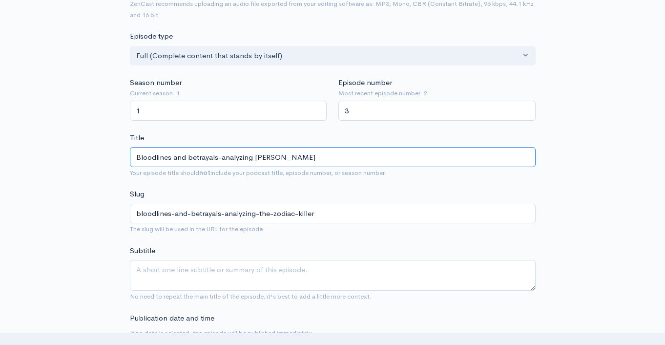
type input "Bloodlines and betrayals-analyzing the zodiac killer"
click at [278, 273] on textarea "Subtitle" at bounding box center [333, 275] width 406 height 31
paste textarea "Bloodlines and betrayals-analyzing the zodiac killer"
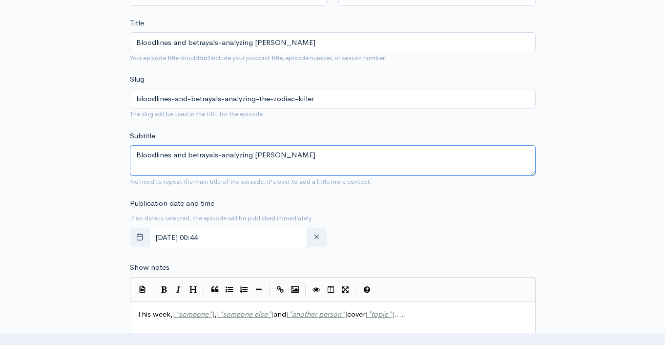
scroll to position [340, 0]
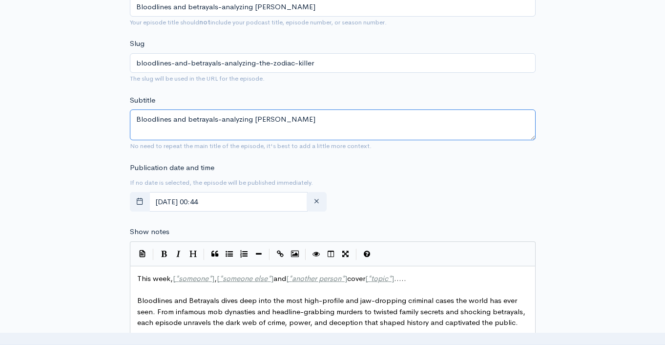
type textarea "Bloodlines and betrayals-analyzing the zodiac killer"
click at [159, 279] on span "This week, [ * someone * ] , [ * someone else * ] and [ * another person * ] co…" at bounding box center [271, 277] width 269 height 9
type textarea "This week, [*someone*], [*someone else*] and [*another person*] cover [*topic*]…"
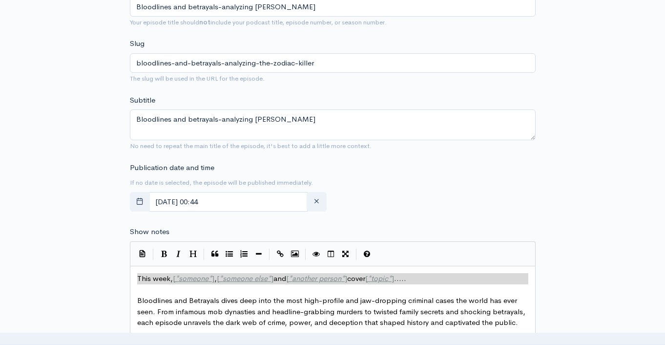
paste textarea
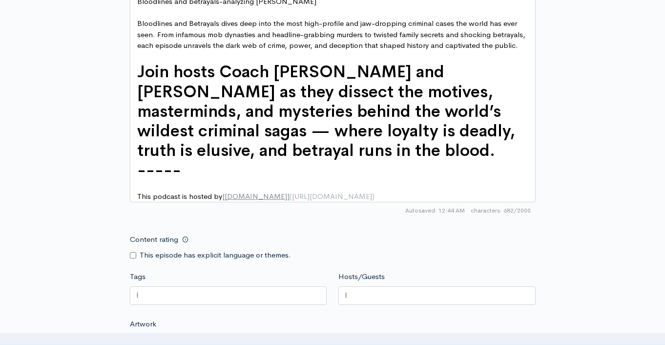
scroll to position [673, 0]
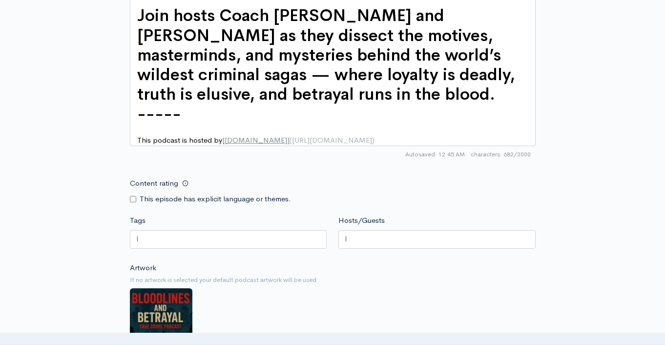
click at [175, 248] on div at bounding box center [228, 239] width 197 height 19
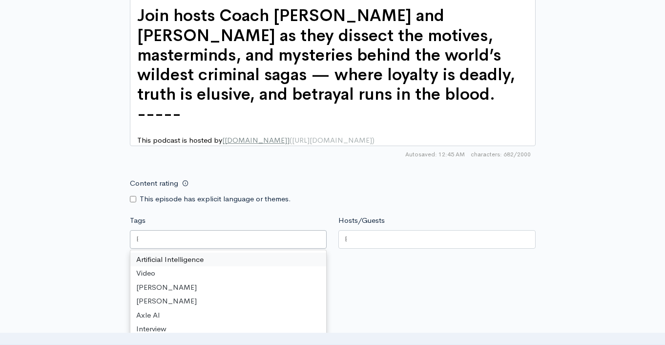
paste input "Bloodlines and betrayals-analyzing the zodiac killer"
type input "Bloodlines and betrayals-analyzing the zodiac killer"
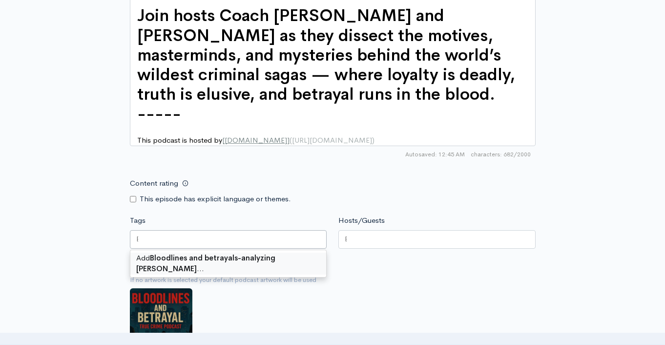
scroll to position [0, 0]
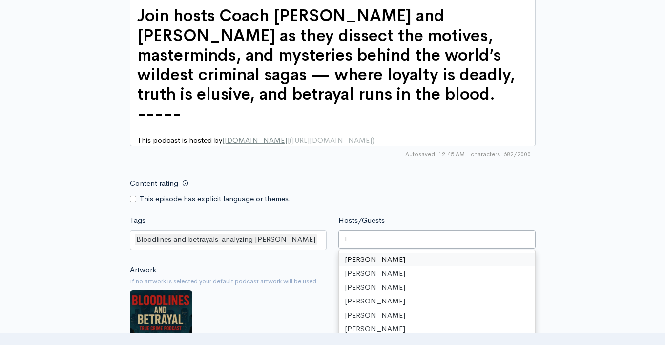
click at [364, 248] on div at bounding box center [436, 239] width 197 height 19
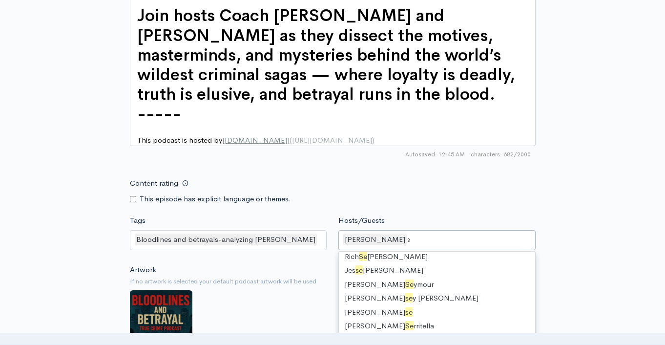
scroll to position [13, 0]
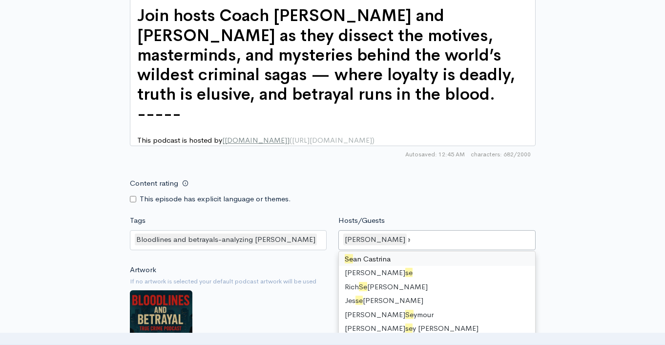
type input "s"
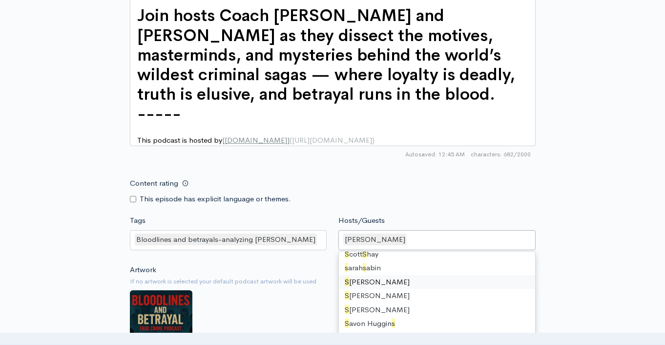
scroll to position [0, 0]
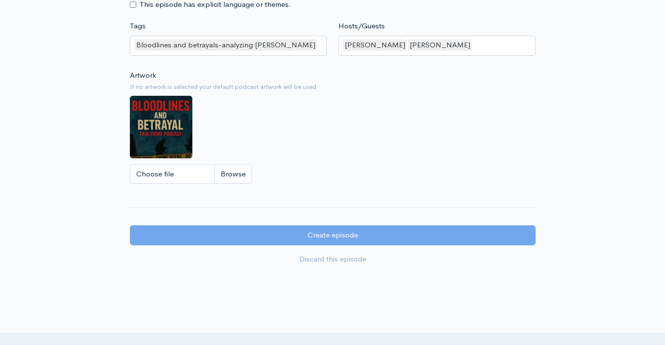
scroll to position [889, 0]
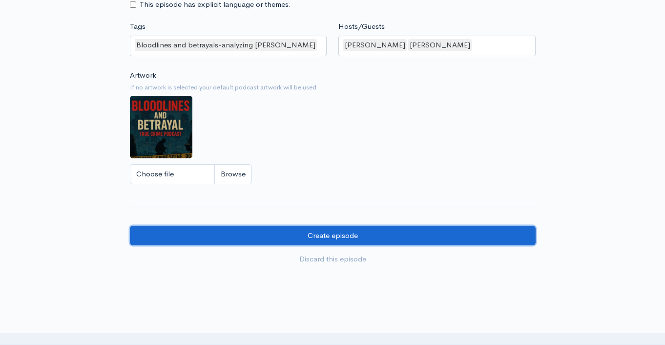
click at [394, 242] on input "Create episode" at bounding box center [333, 235] width 406 height 20
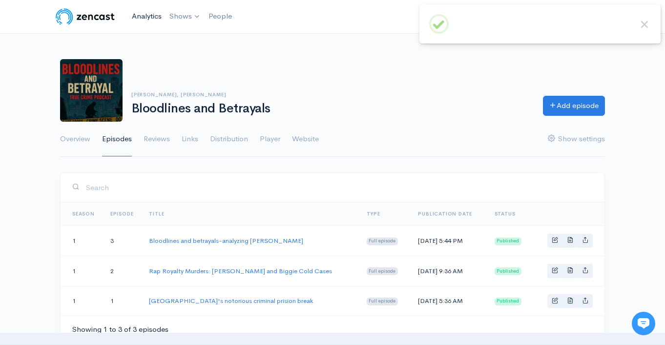
click at [160, 19] on link "Analytics" at bounding box center [147, 16] width 38 height 21
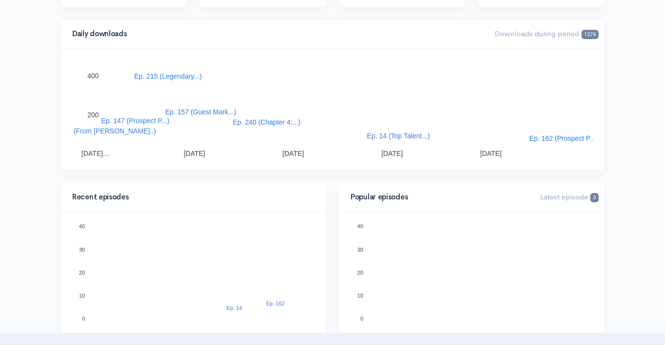
scroll to position [266, 0]
